Goal: Information Seeking & Learning: Learn about a topic

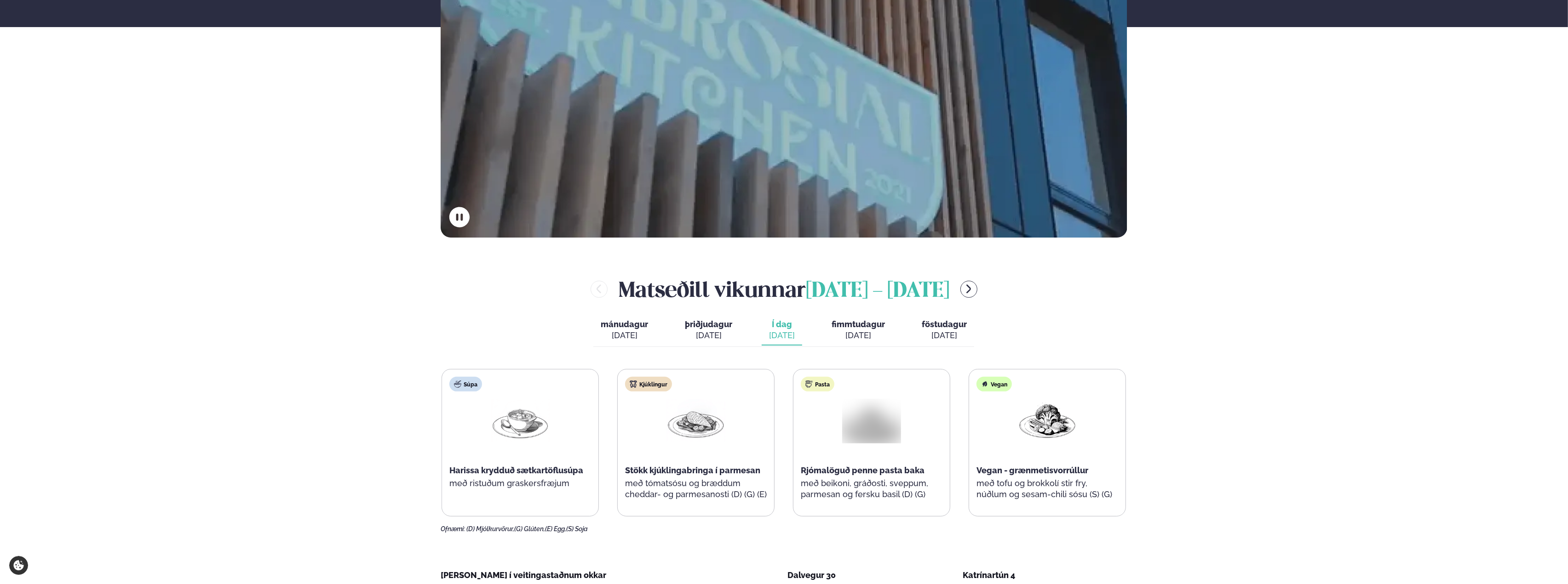
scroll to position [322, 0]
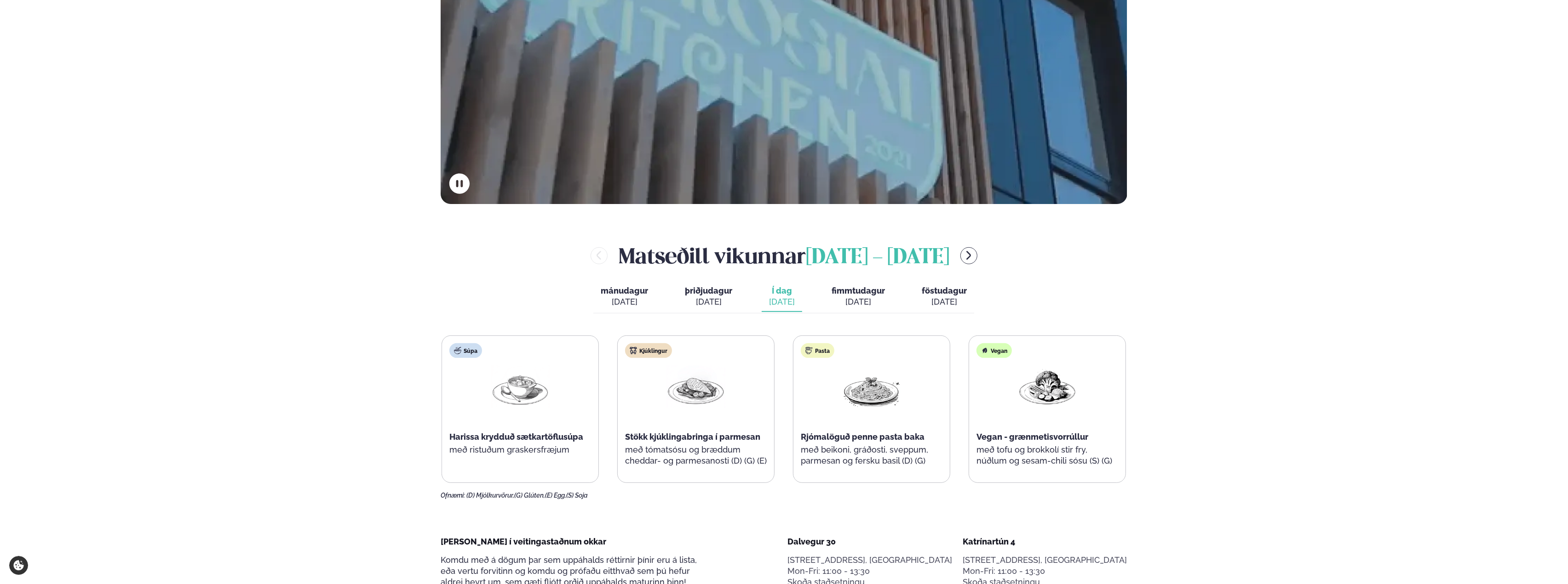
click at [850, 291] on span "fimmtudagur" at bounding box center [858, 291] width 54 height 10
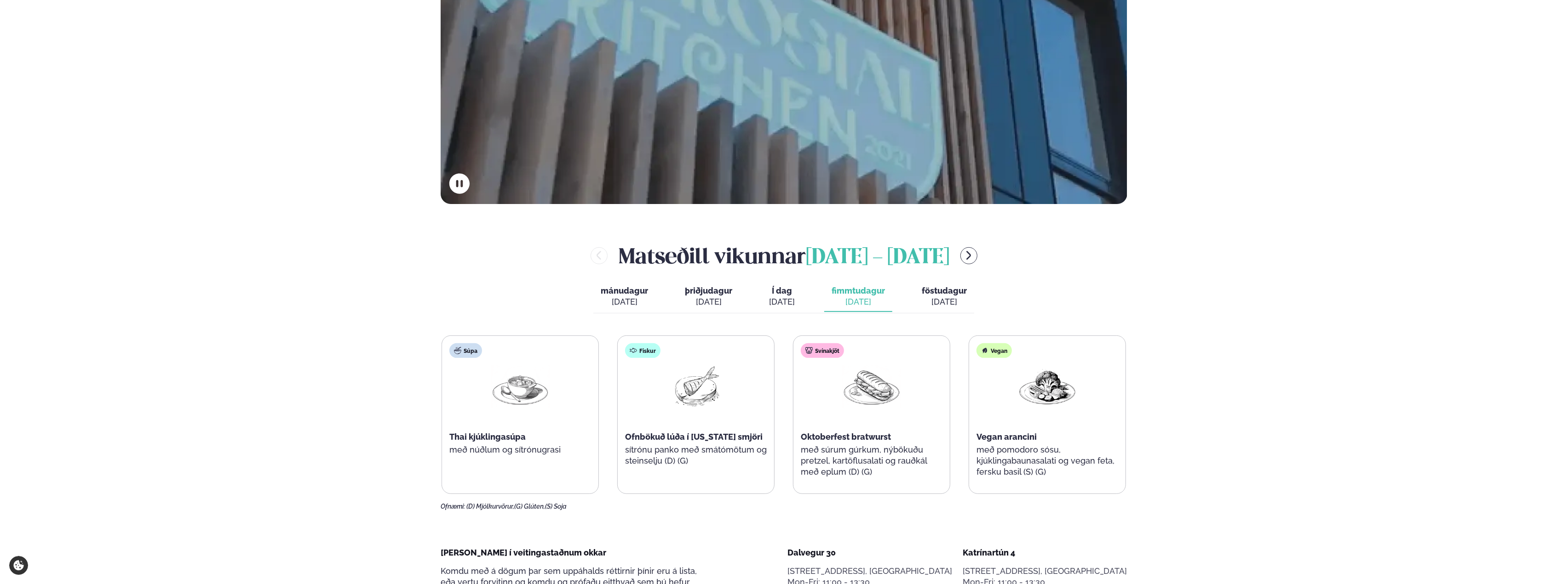
click at [779, 301] on div "[DATE]" at bounding box center [782, 302] width 26 height 11
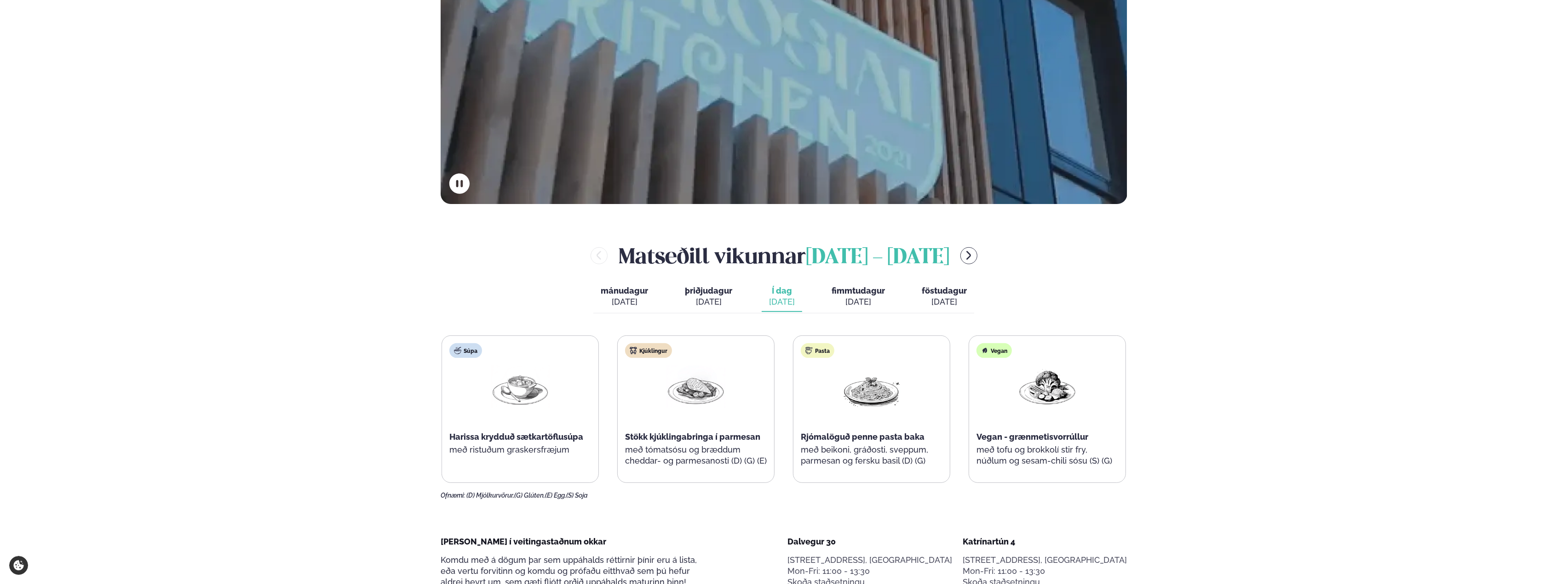
click at [715, 417] on div at bounding box center [696, 395] width 59 height 59
click at [856, 298] on div "[DATE]" at bounding box center [858, 302] width 54 height 11
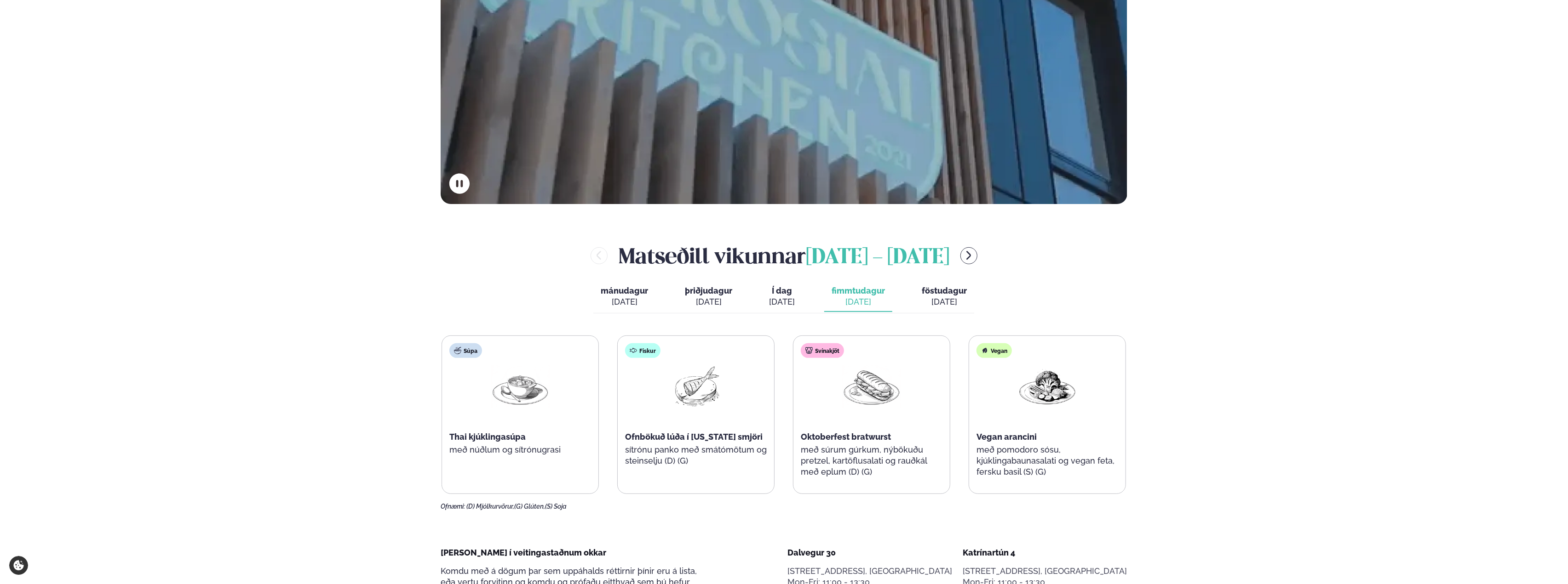
click at [940, 304] on div "[DATE]" at bounding box center [944, 302] width 45 height 11
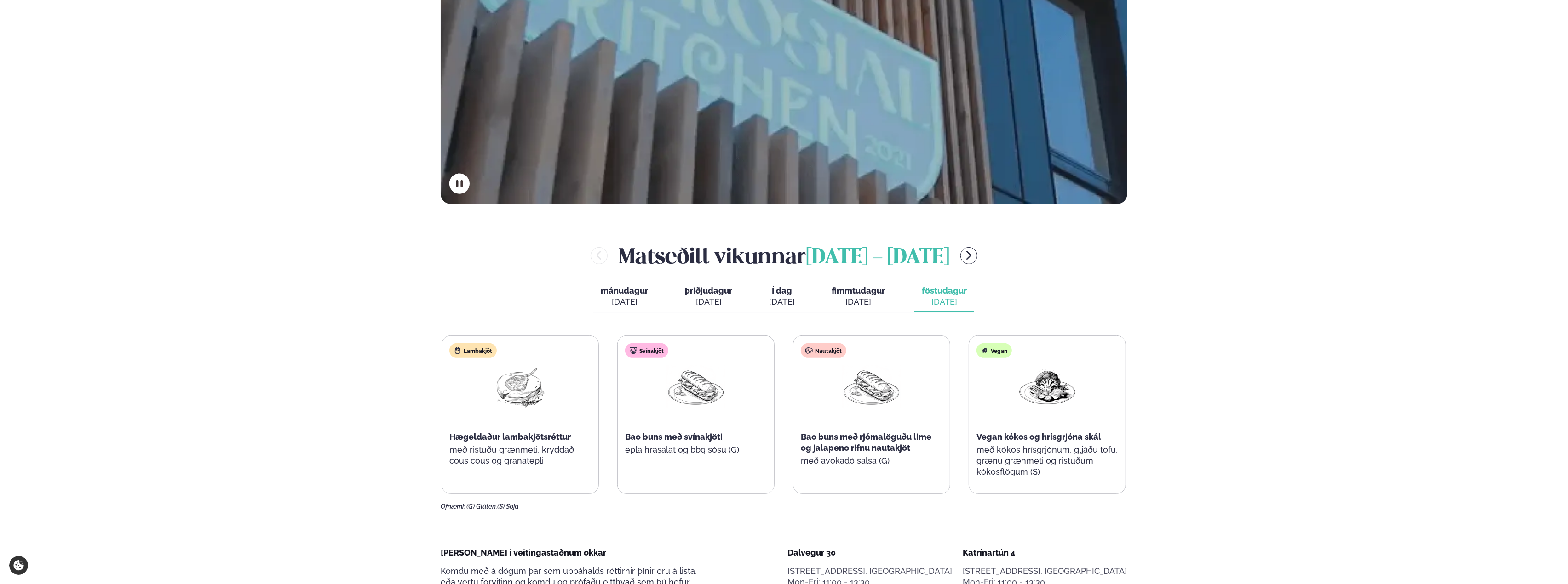
click at [782, 292] on span "Í dag" at bounding box center [782, 291] width 26 height 11
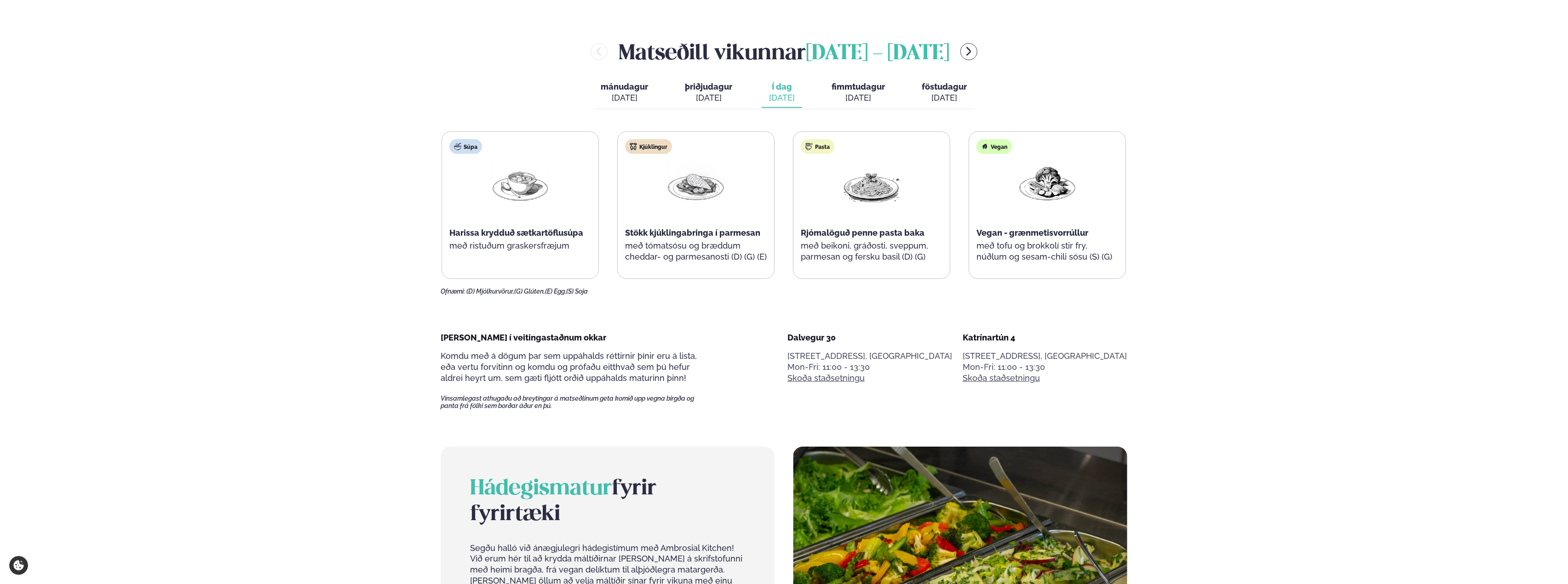
scroll to position [368, 0]
